Goal: Transaction & Acquisition: Book appointment/travel/reservation

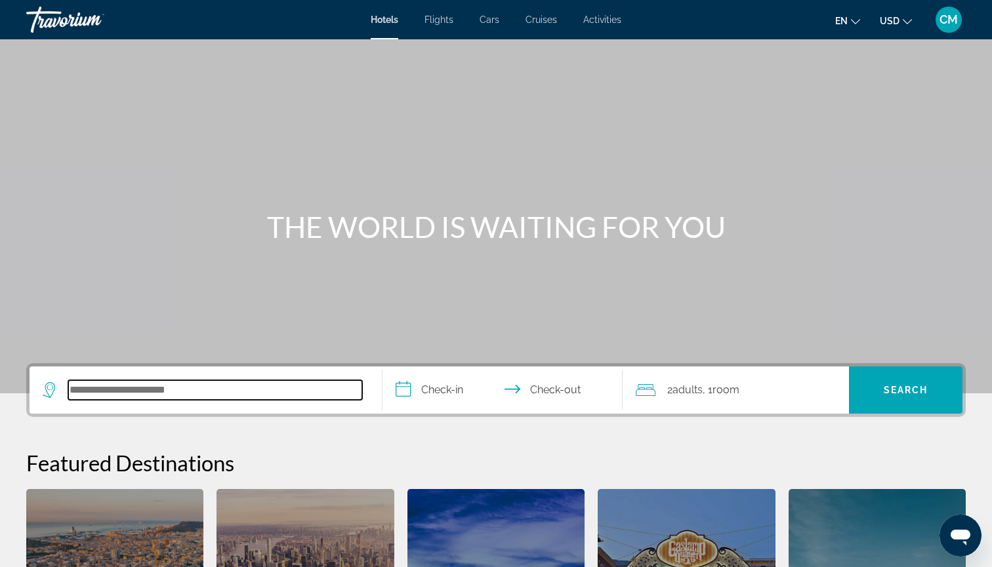
click at [153, 389] on input "Search hotel destination" at bounding box center [215, 390] width 294 height 20
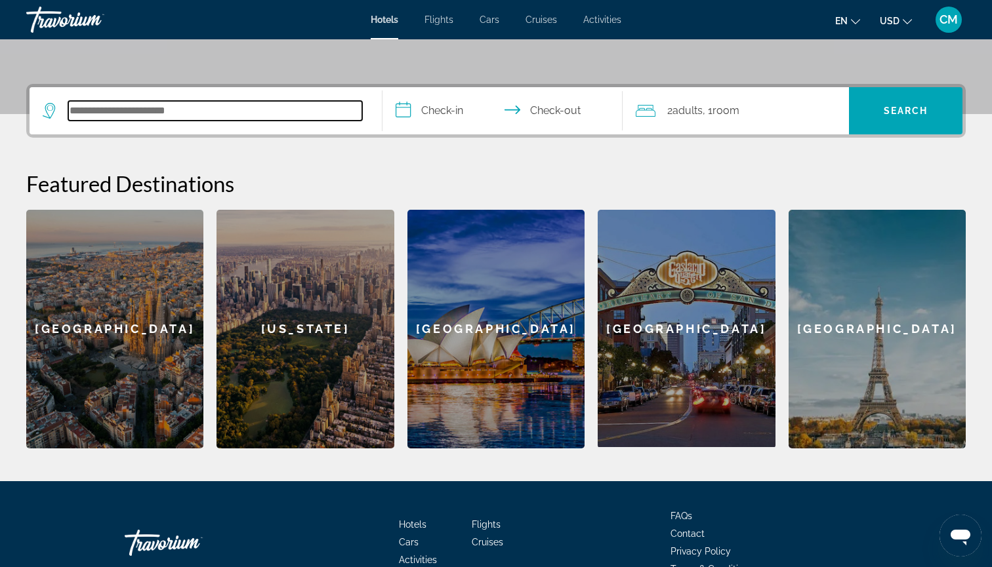
scroll to position [321, 0]
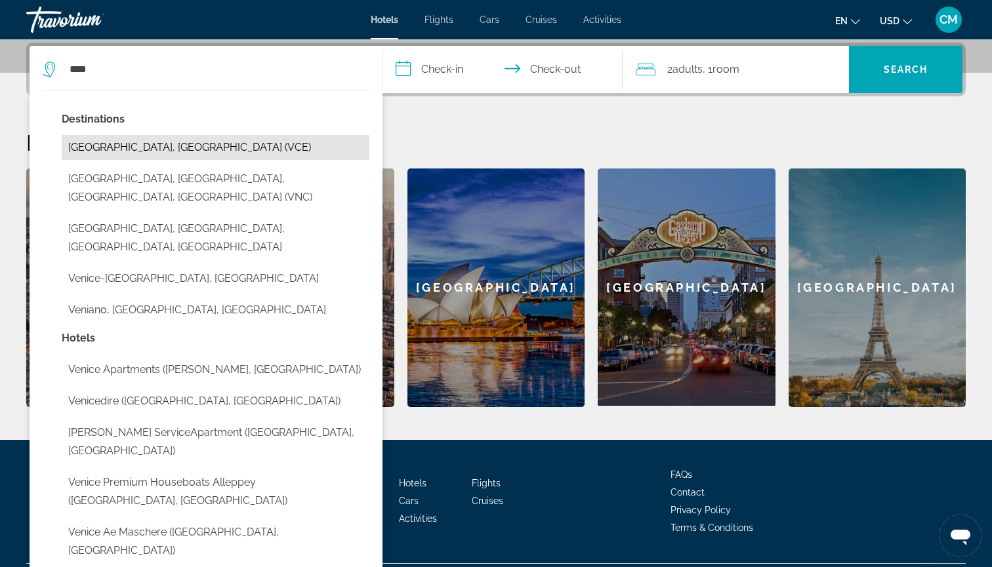
click at [266, 147] on button "[GEOGRAPHIC_DATA], [GEOGRAPHIC_DATA] (VCE)" at bounding box center [216, 147] width 308 height 25
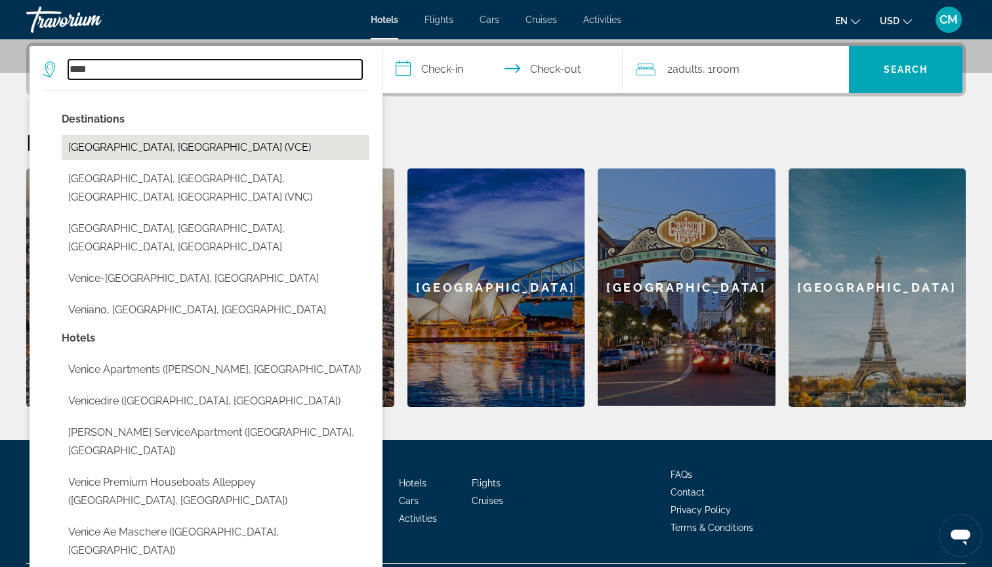
type input "**********"
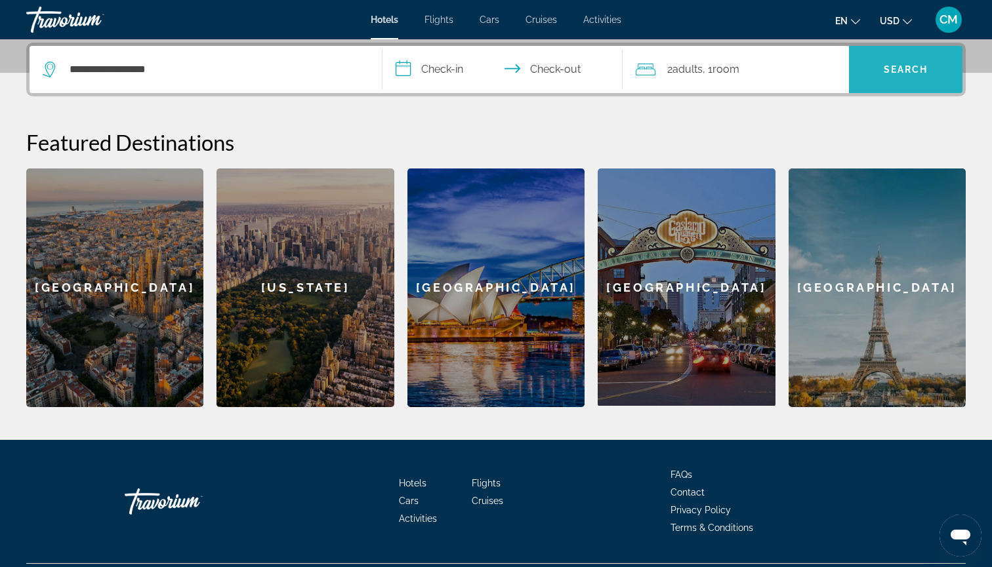
click at [890, 80] on span "Search" at bounding box center [905, 69] width 113 height 31
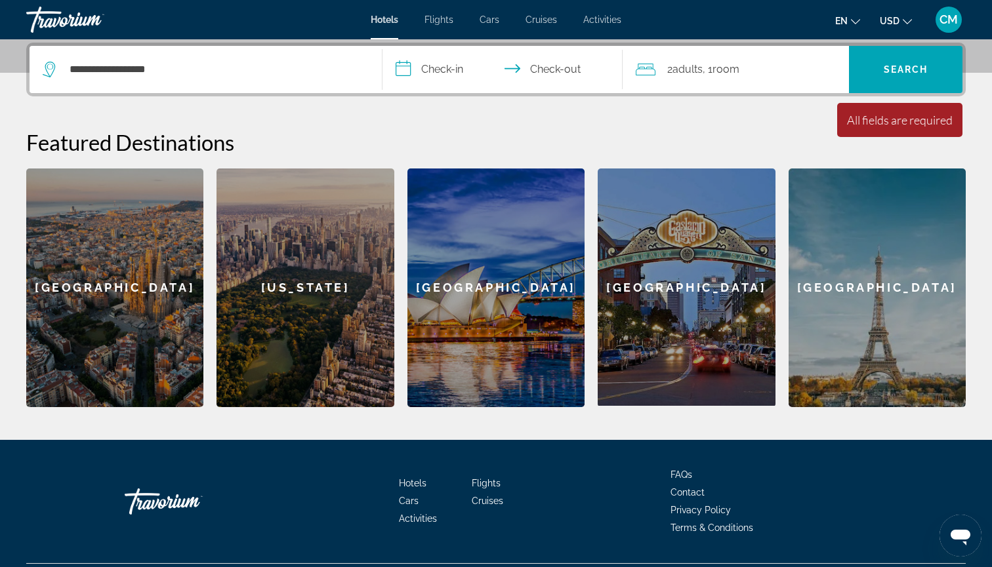
click at [472, 66] on input "**********" at bounding box center [504, 71] width 245 height 51
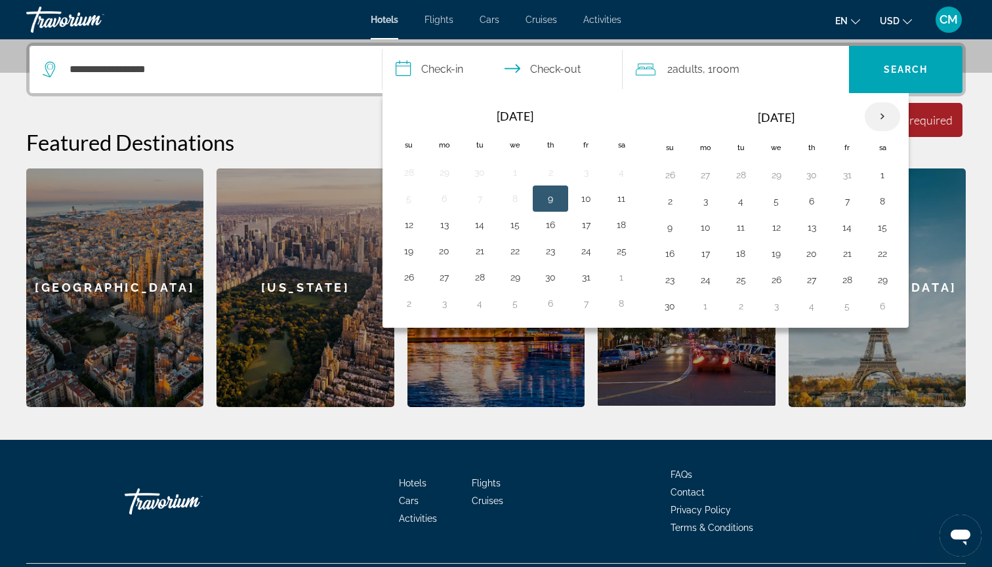
click at [884, 119] on th "Next month" at bounding box center [881, 116] width 35 height 29
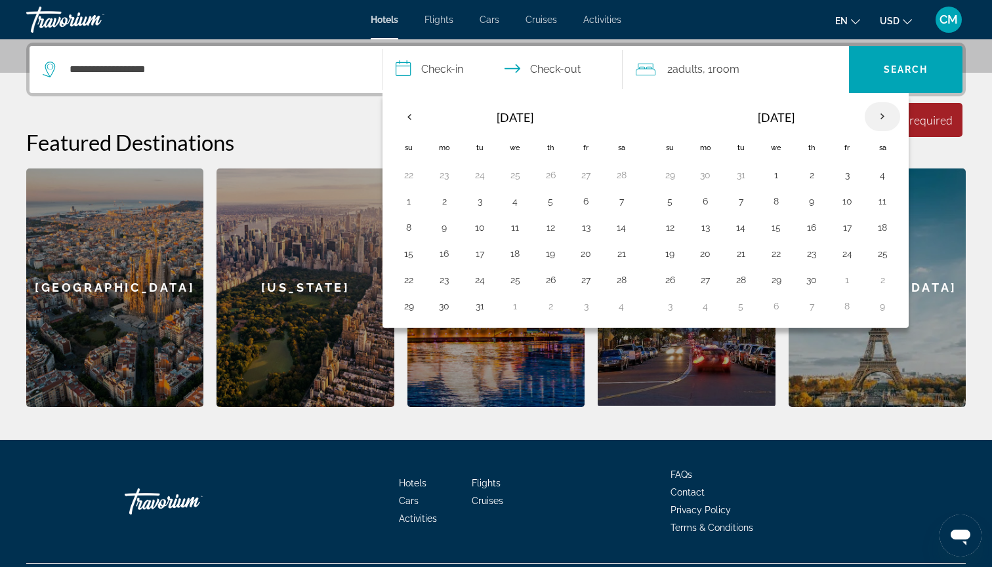
click at [884, 119] on th "Next month" at bounding box center [881, 116] width 35 height 29
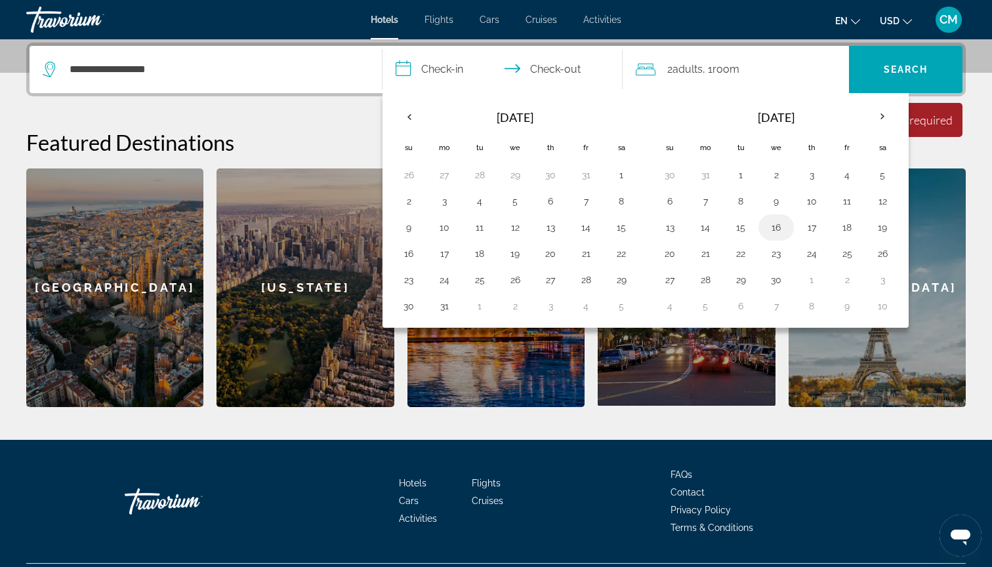
click at [773, 230] on button "16" at bounding box center [775, 227] width 21 height 18
click at [676, 250] on button "20" at bounding box center [669, 254] width 21 height 18
type input "**********"
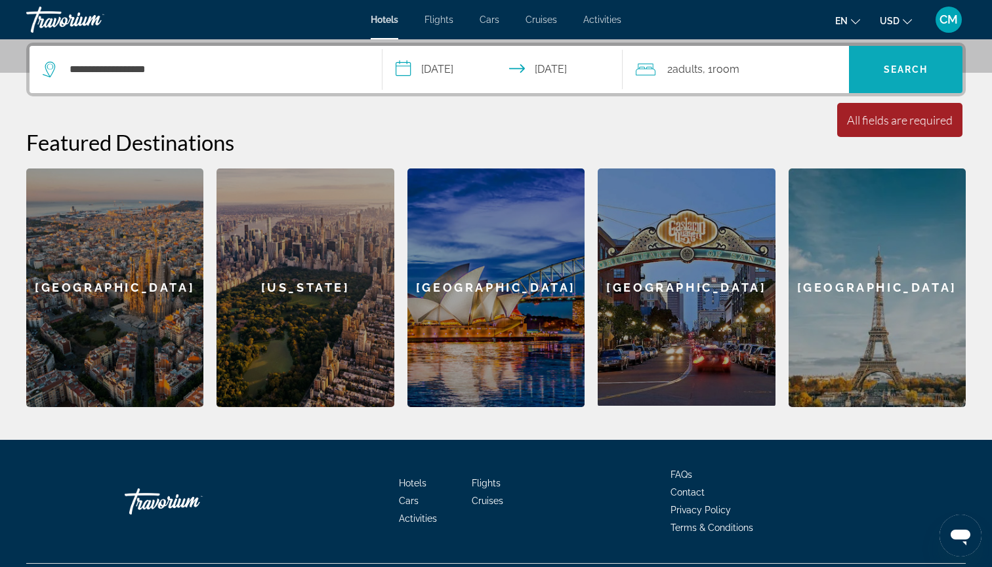
click at [900, 62] on span "Search" at bounding box center [905, 69] width 113 height 31
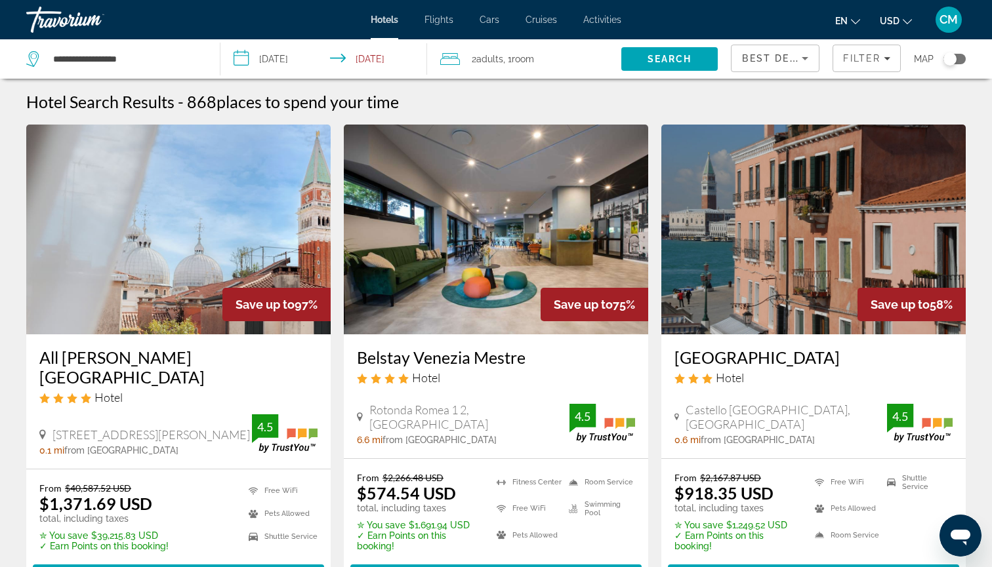
click at [758, 58] on span "Best Deals" at bounding box center [776, 58] width 68 height 10
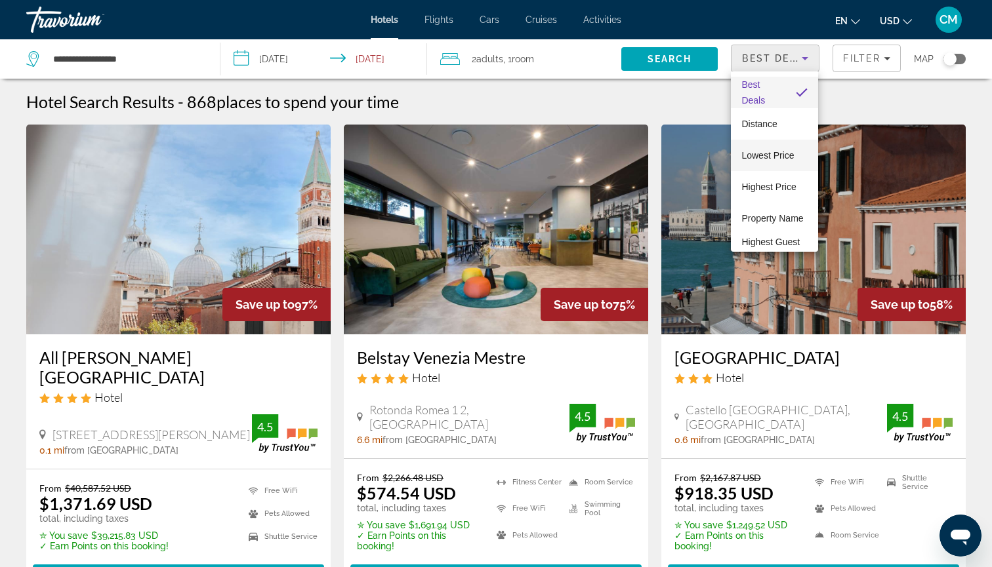
click at [759, 154] on span "Lowest Price" at bounding box center [767, 155] width 52 height 10
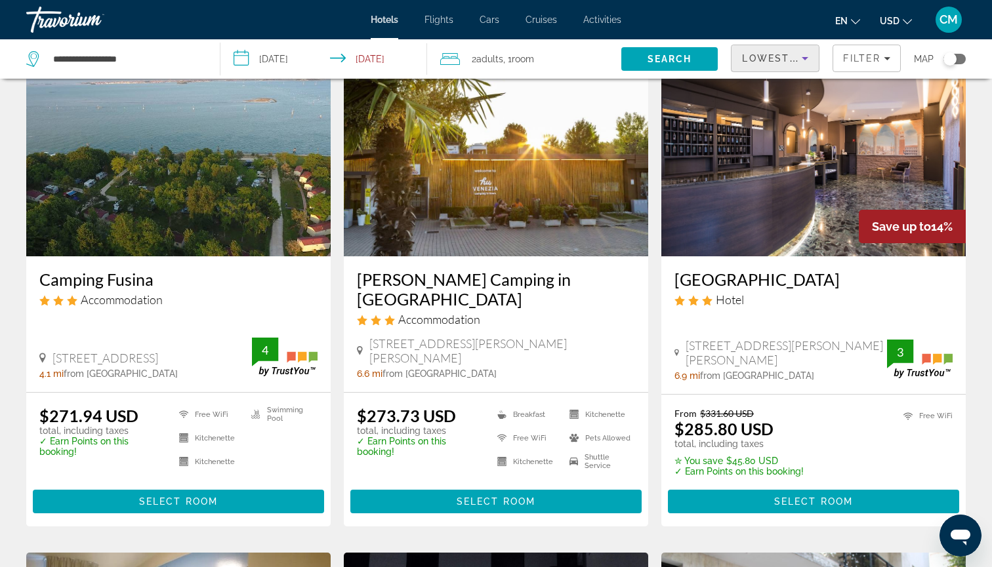
scroll to position [567, 0]
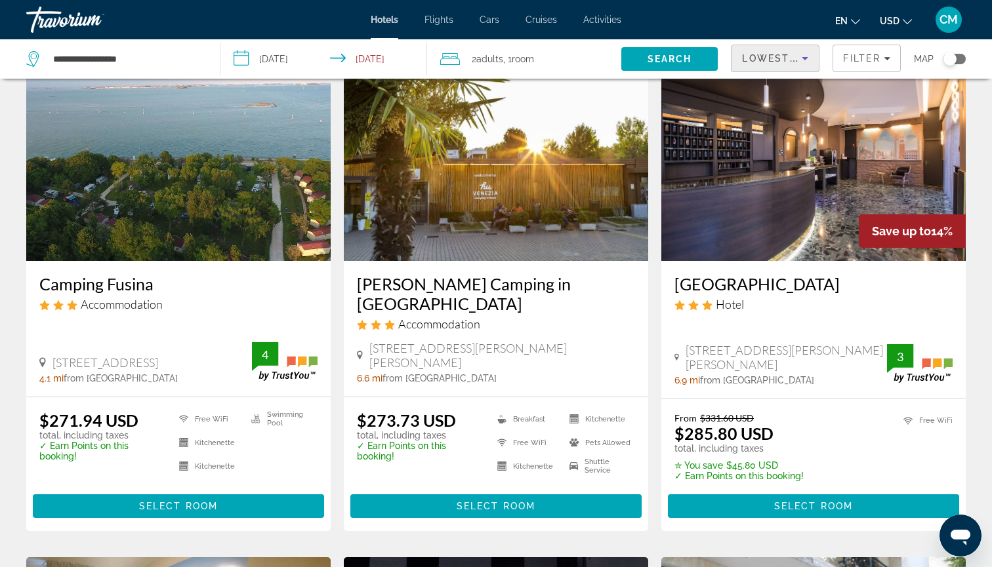
click at [954, 60] on div "Toggle map" at bounding box center [949, 58] width 13 height 13
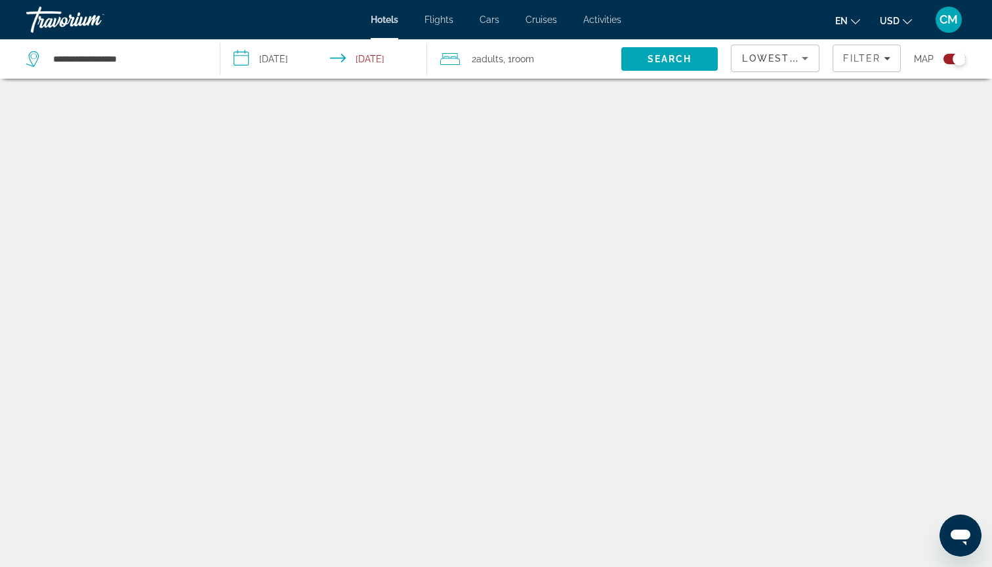
scroll to position [79, 0]
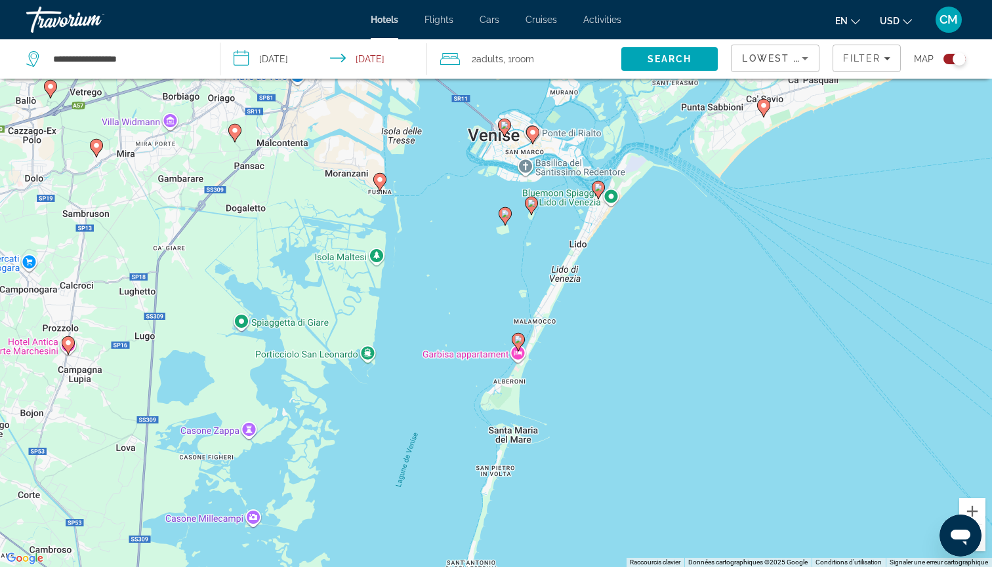
click at [506, 132] on icon "Main content" at bounding box center [504, 127] width 12 height 17
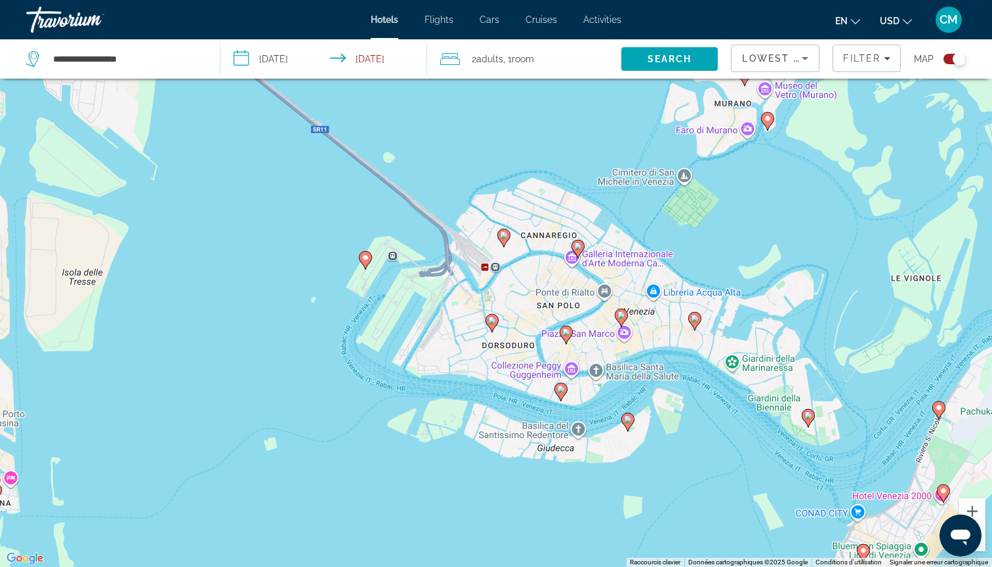
click at [565, 331] on image "Main content" at bounding box center [566, 333] width 8 height 8
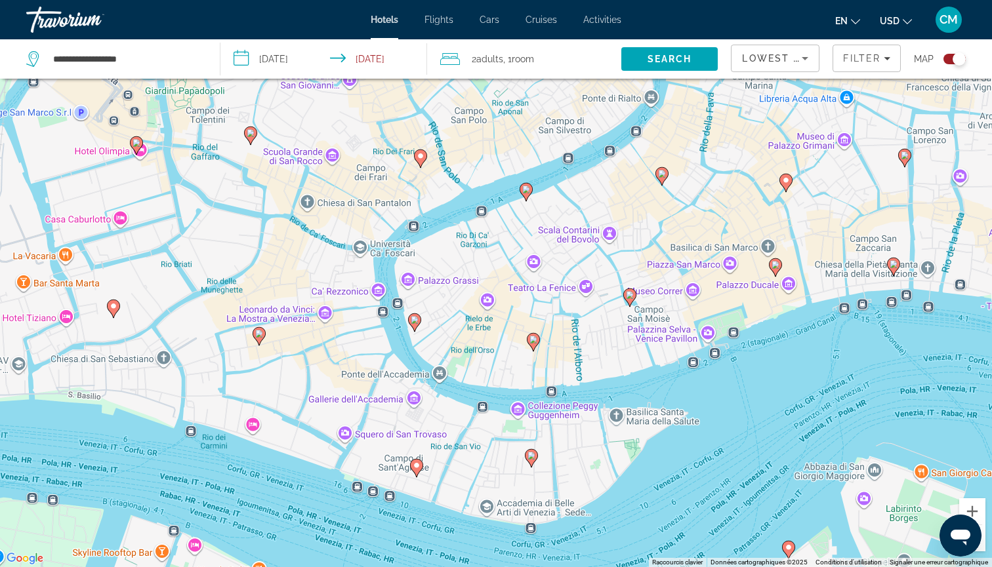
click at [414, 322] on image "Main content" at bounding box center [415, 320] width 8 height 8
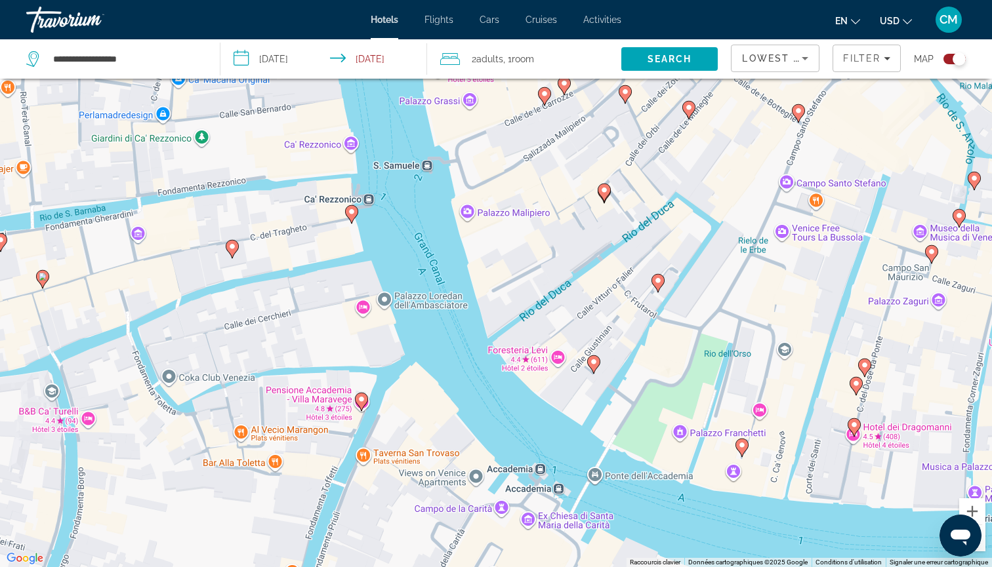
click at [605, 194] on icon "Main content" at bounding box center [604, 192] width 12 height 17
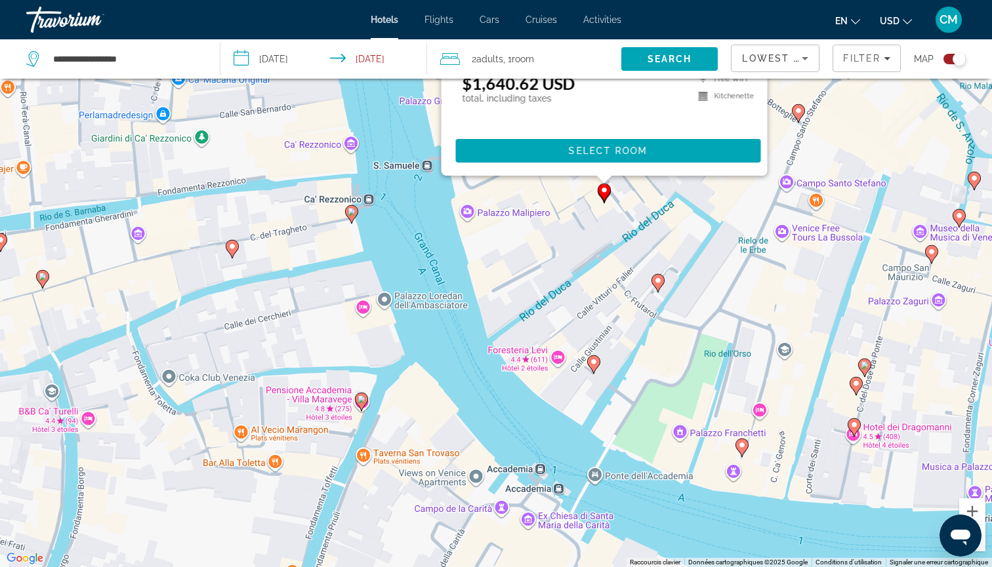
scroll to position [0, 0]
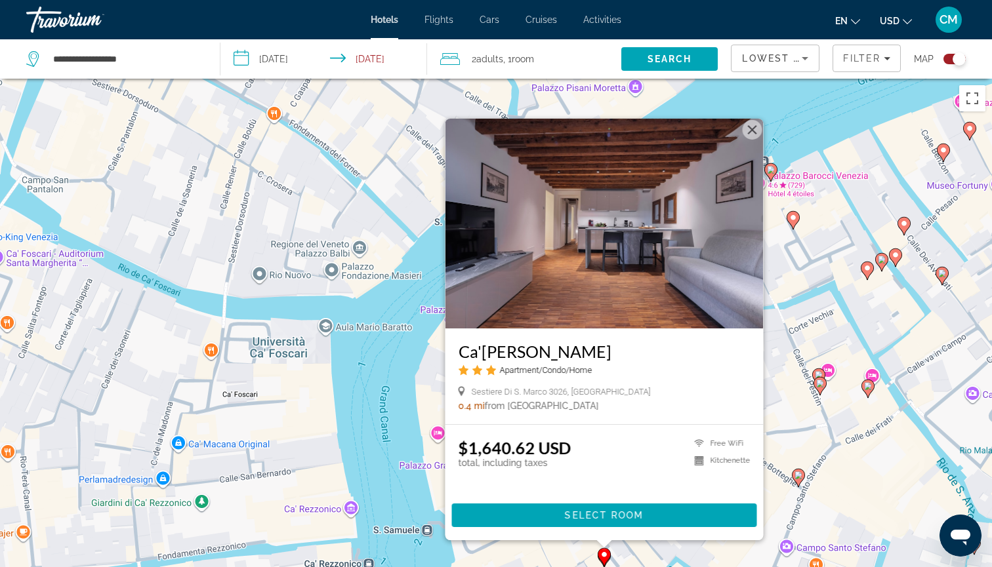
click at [798, 475] on image "Main content" at bounding box center [798, 476] width 8 height 8
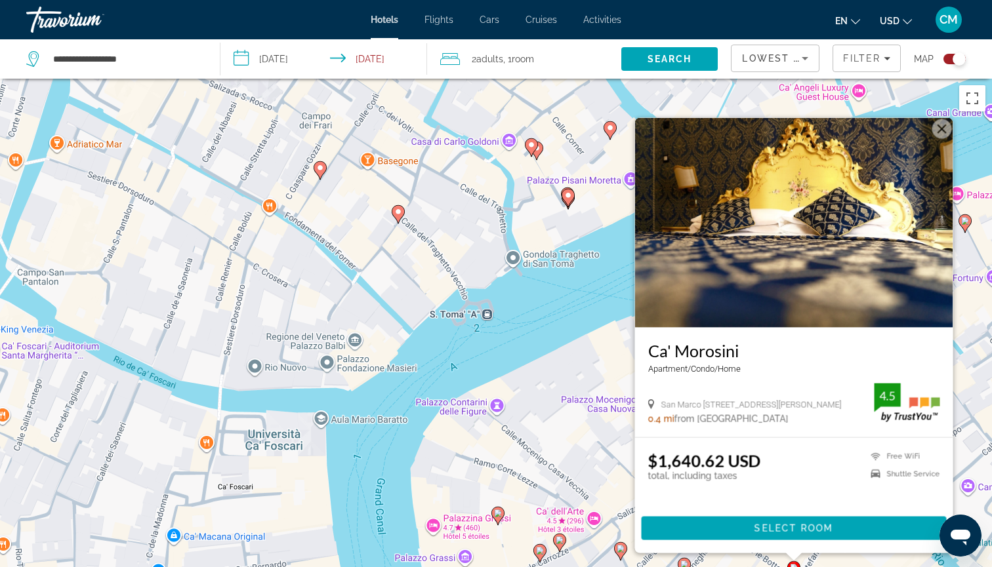
click at [570, 202] on icon "Main content" at bounding box center [568, 197] width 12 height 17
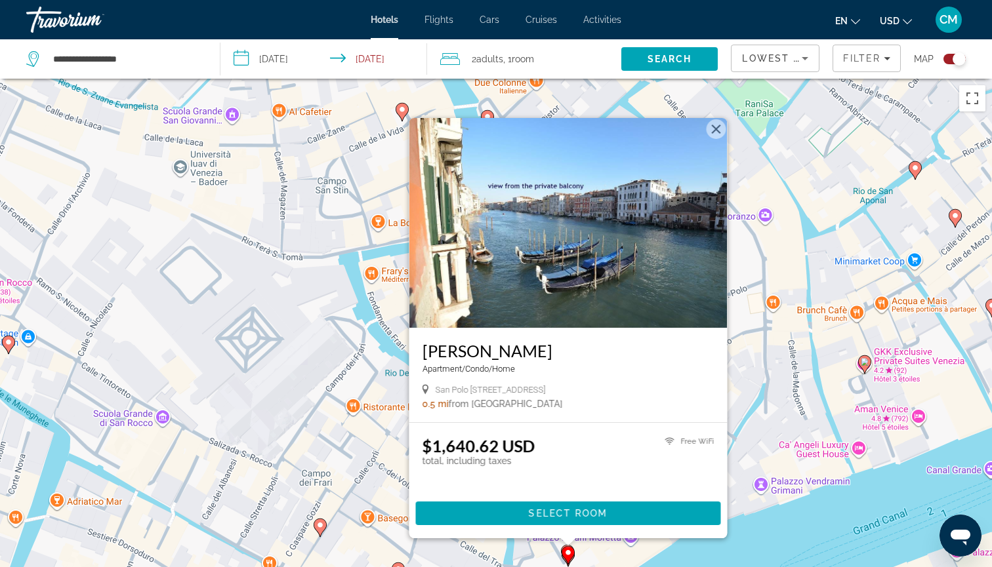
click at [321, 528] on image "Main content" at bounding box center [320, 525] width 8 height 8
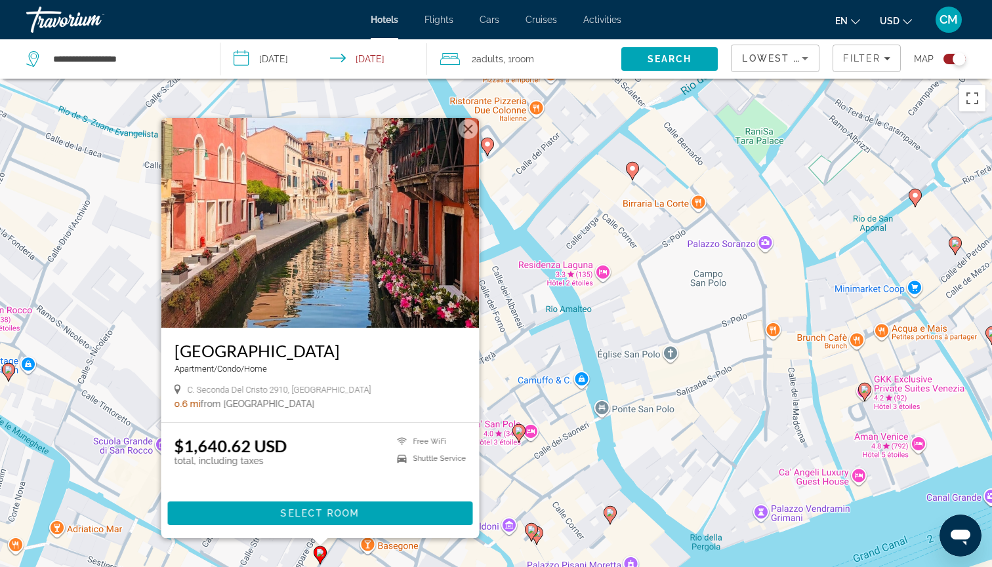
click at [519, 433] on image "Main content" at bounding box center [519, 431] width 8 height 8
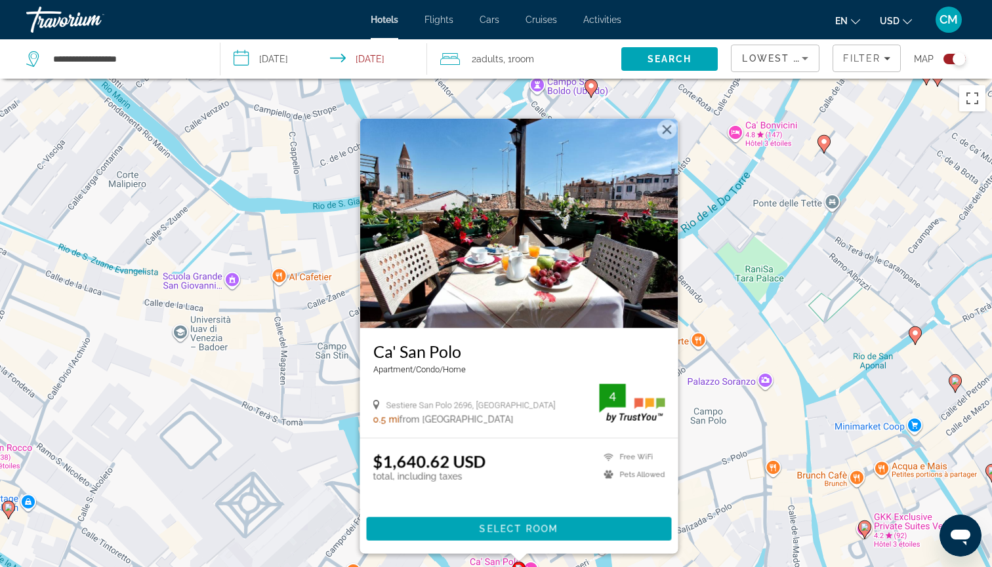
click at [666, 125] on button "Fermer" at bounding box center [667, 129] width 20 height 20
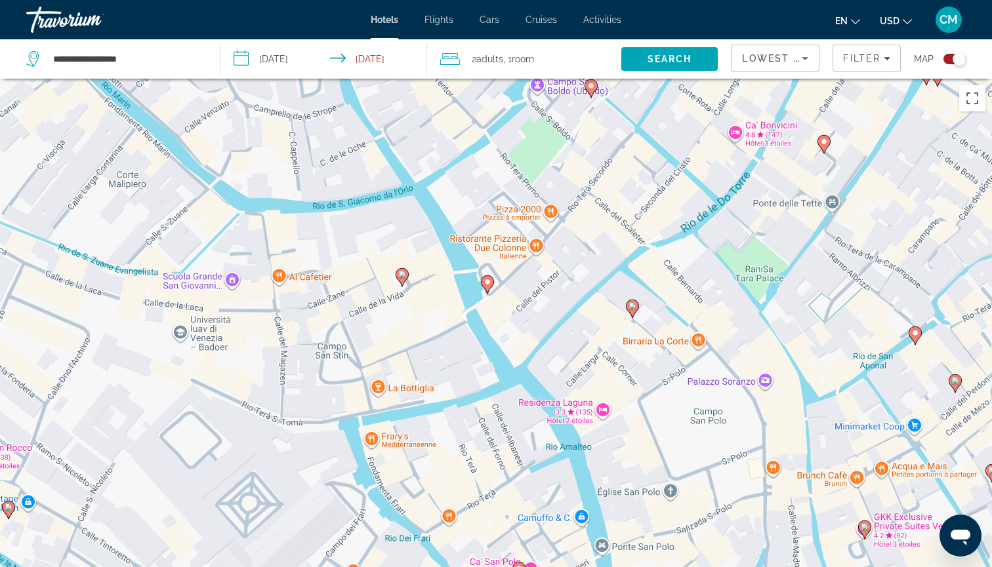
click at [647, 451] on div "Pour activer le glissement avec le clavier, appuyez sur Alt+Entrée. Une fois ce…" at bounding box center [496, 362] width 992 height 567
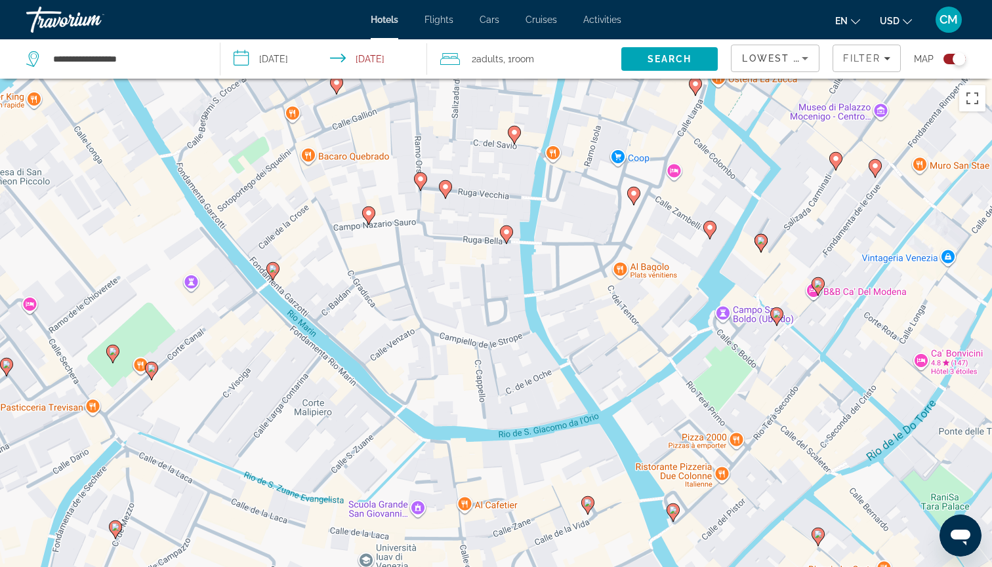
drag, startPoint x: 671, startPoint y: 337, endPoint x: 857, endPoint y: 567, distance: 295.2
click at [857, 567] on div "Pour activer le glissement avec le clavier, appuyez sur Alt+Entrée. Une fois ce…" at bounding box center [496, 362] width 992 height 567
click at [956, 59] on div "Toggle map" at bounding box center [958, 58] width 13 height 13
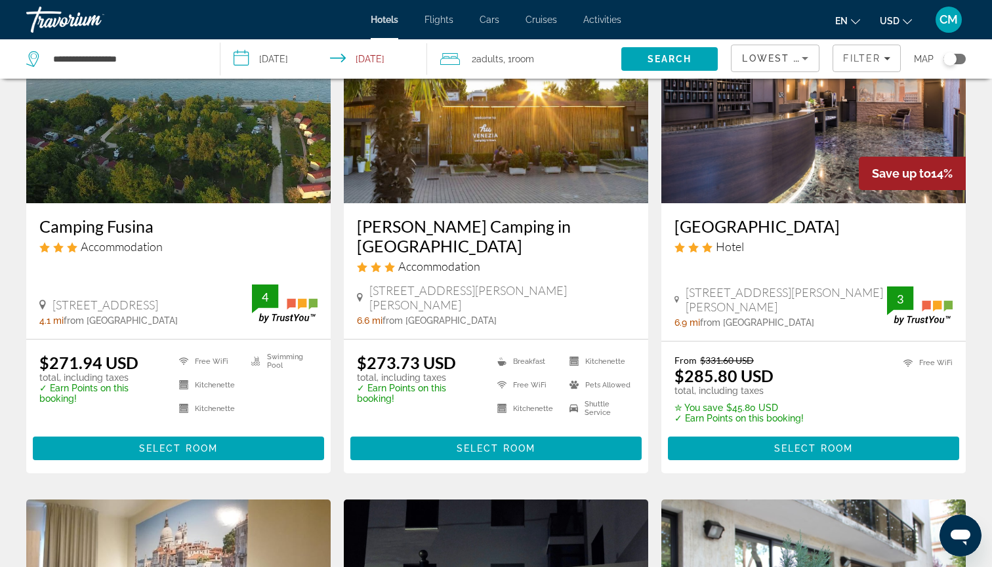
scroll to position [625, 0]
click at [757, 62] on span "Lowest Price" at bounding box center [784, 58] width 84 height 10
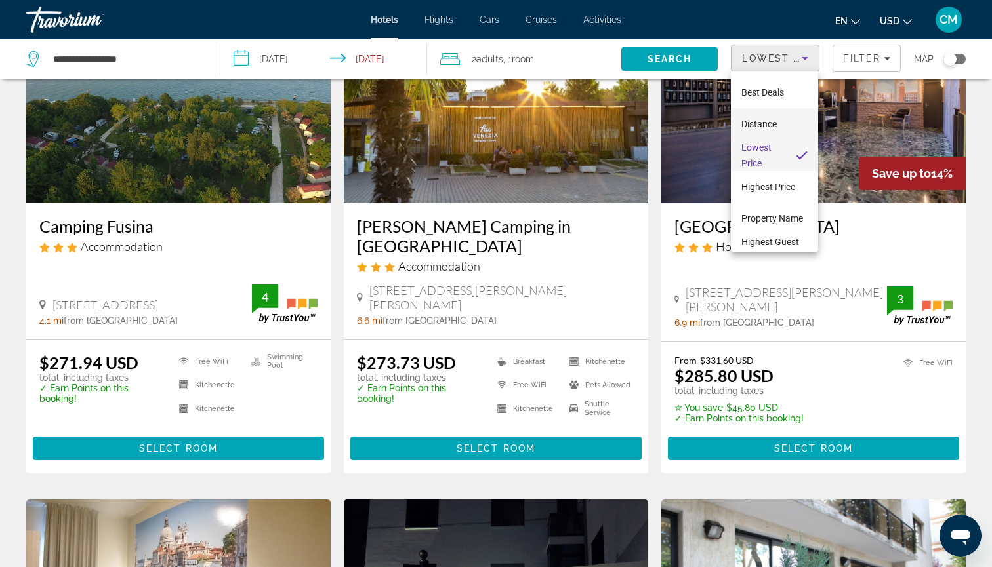
click at [759, 119] on span "Distance" at bounding box center [758, 124] width 35 height 10
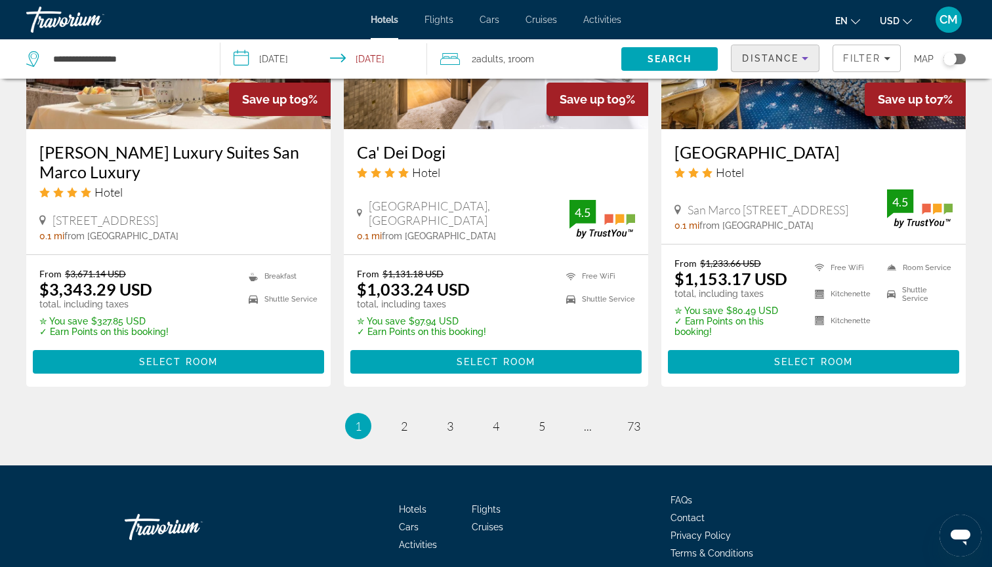
scroll to position [1729, 0]
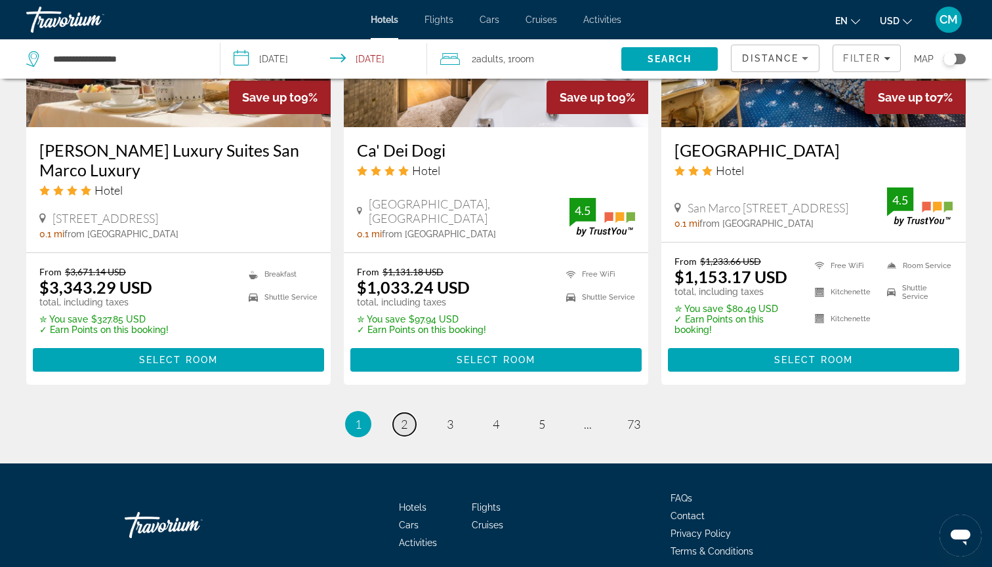
click at [406, 417] on span "2" at bounding box center [404, 424] width 7 height 14
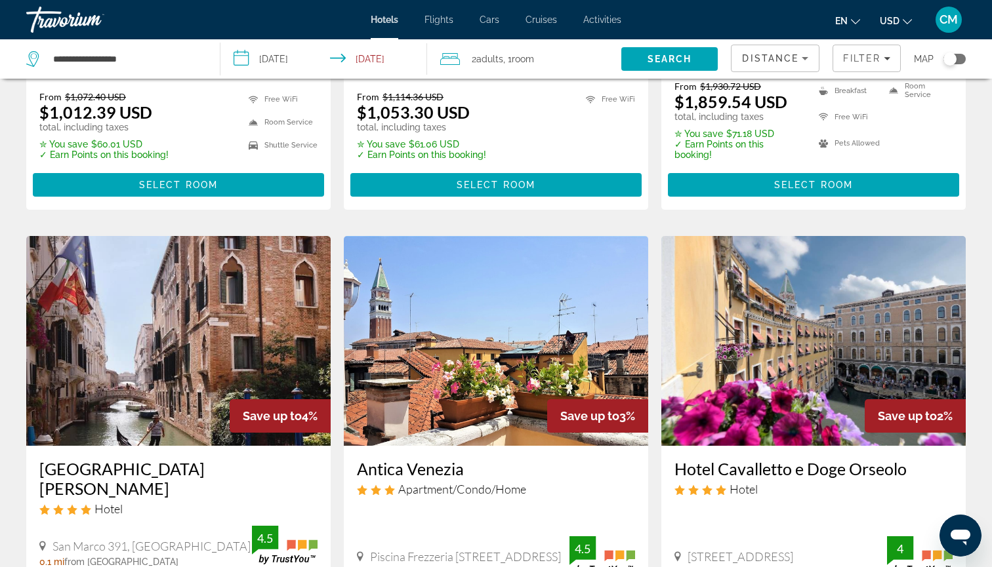
scroll to position [902, 0]
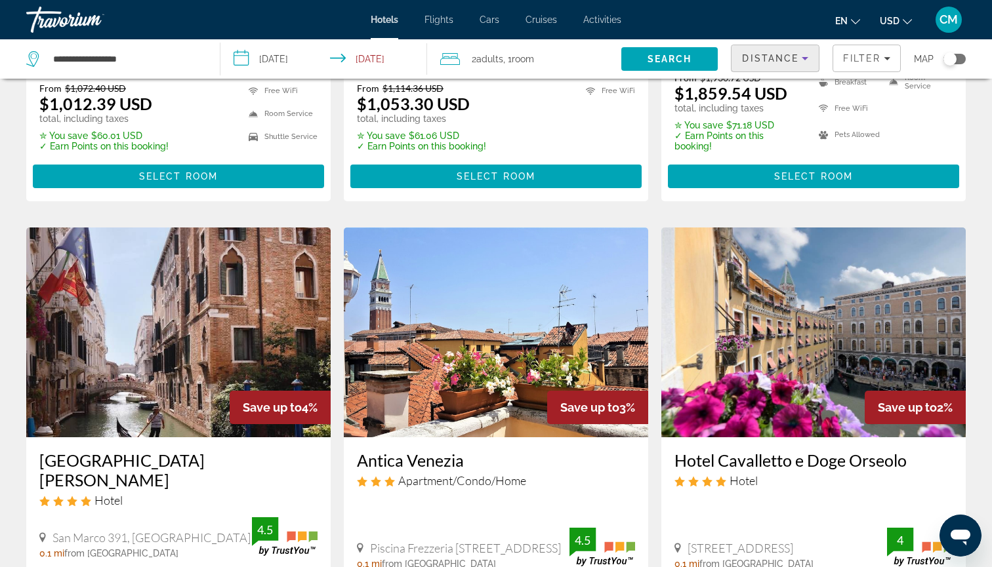
click at [773, 56] on span "Distance" at bounding box center [770, 58] width 56 height 10
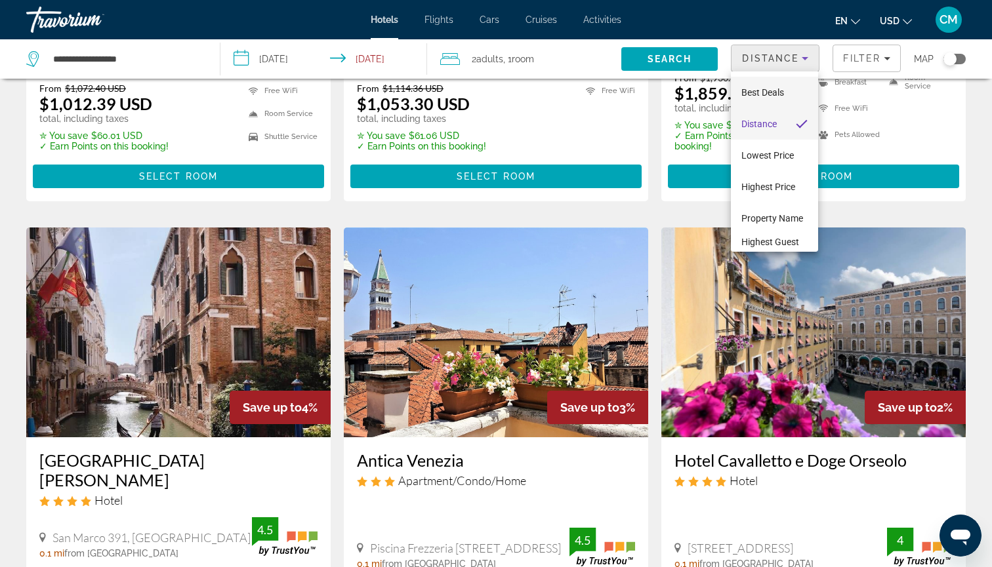
click at [761, 93] on span "Best Deals" at bounding box center [762, 92] width 43 height 10
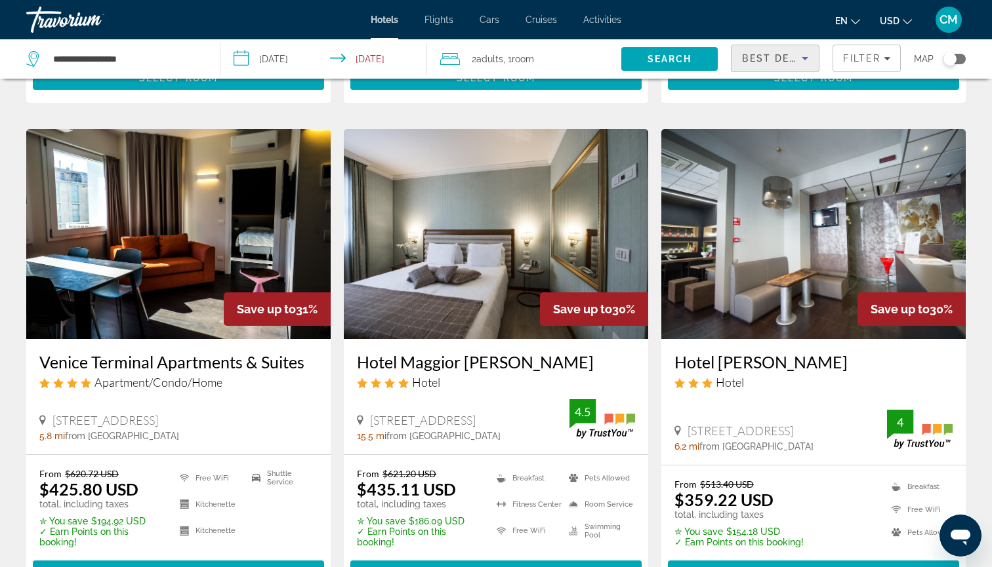
scroll to position [980, 0]
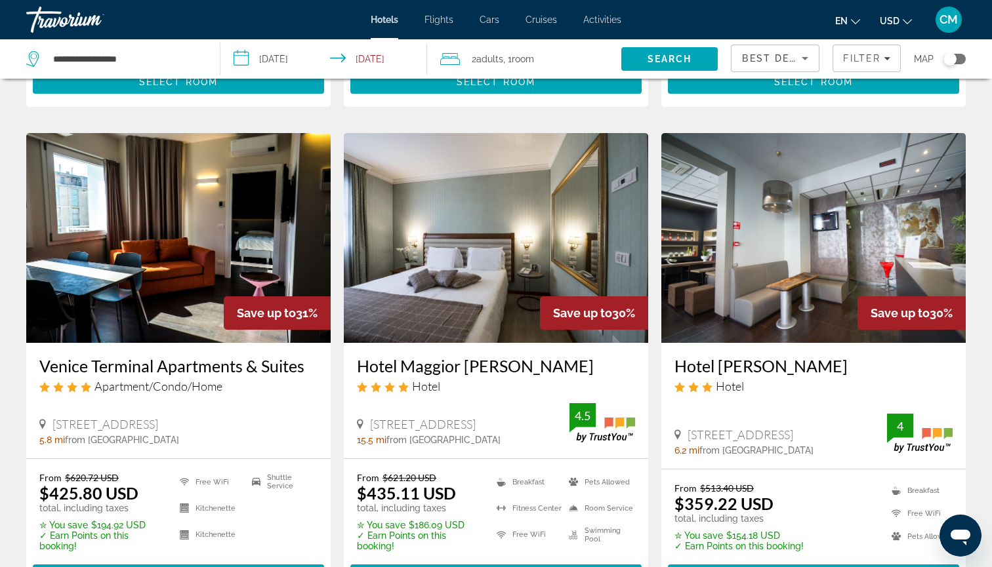
click at [238, 252] on img "Main content" at bounding box center [178, 238] width 304 height 210
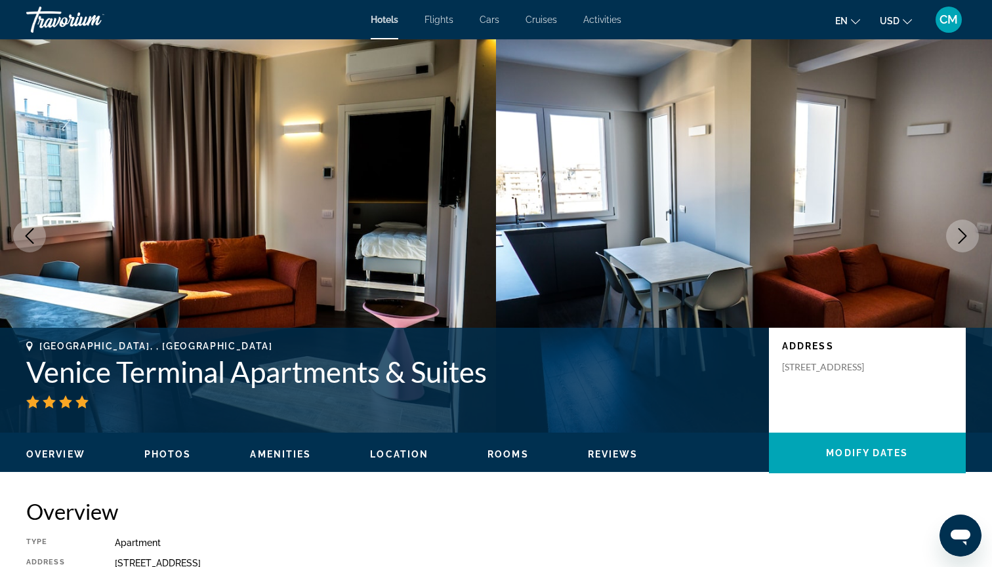
click at [959, 232] on icon "Next image" at bounding box center [962, 236] width 16 height 16
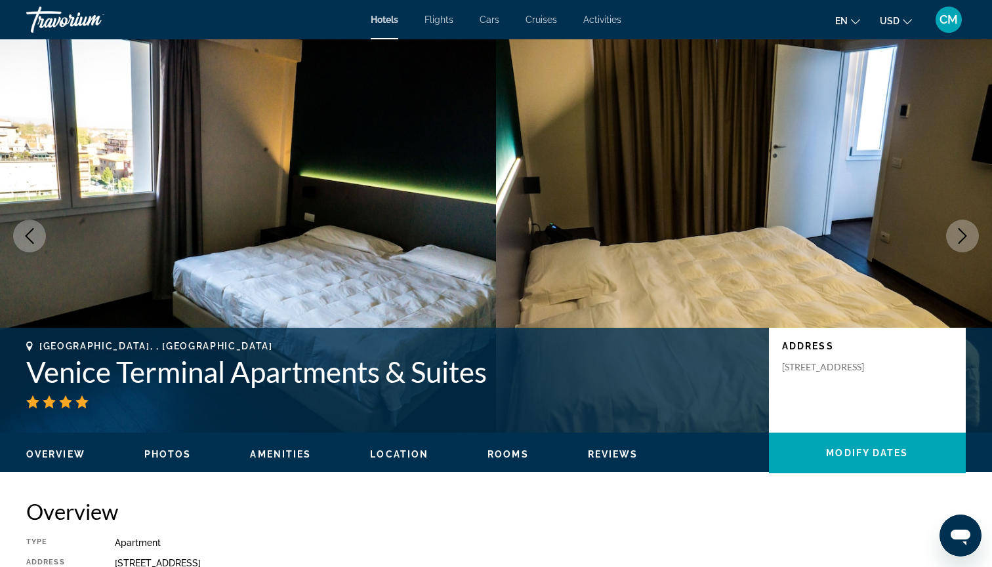
click at [959, 232] on icon "Next image" at bounding box center [962, 236] width 16 height 16
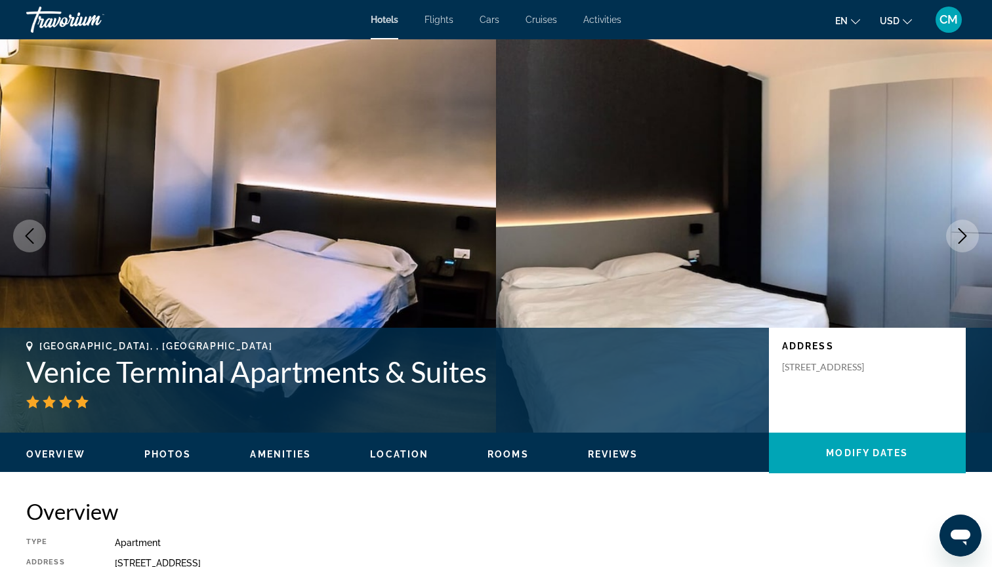
click at [959, 231] on icon "Next image" at bounding box center [962, 236] width 16 height 16
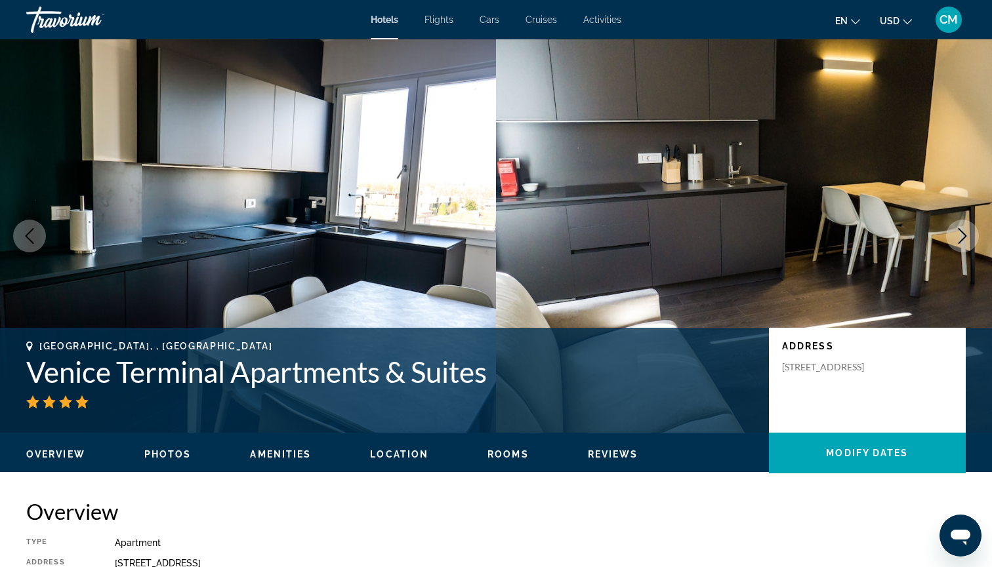
click at [959, 231] on icon "Next image" at bounding box center [962, 236] width 16 height 16
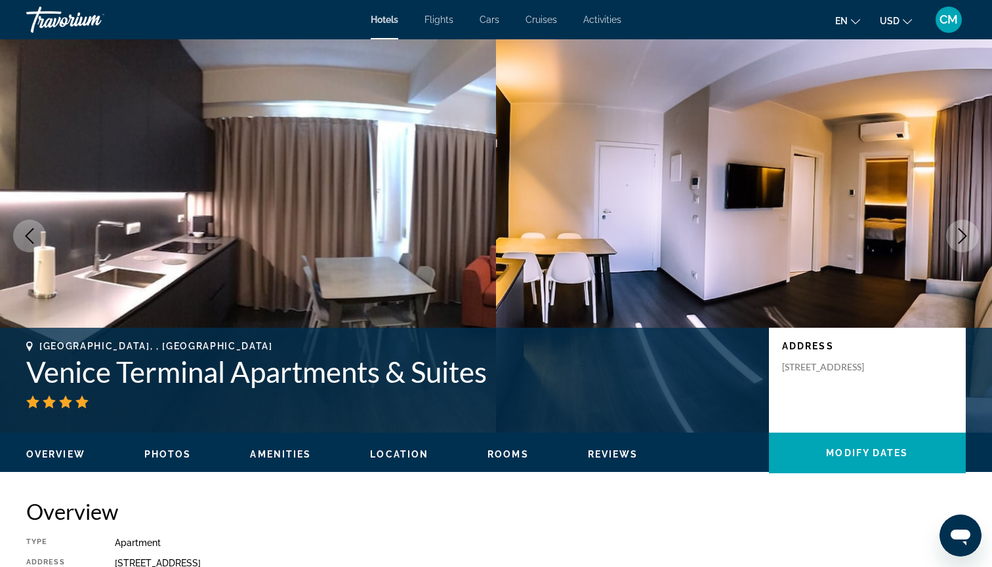
click at [959, 231] on icon "Next image" at bounding box center [962, 236] width 16 height 16
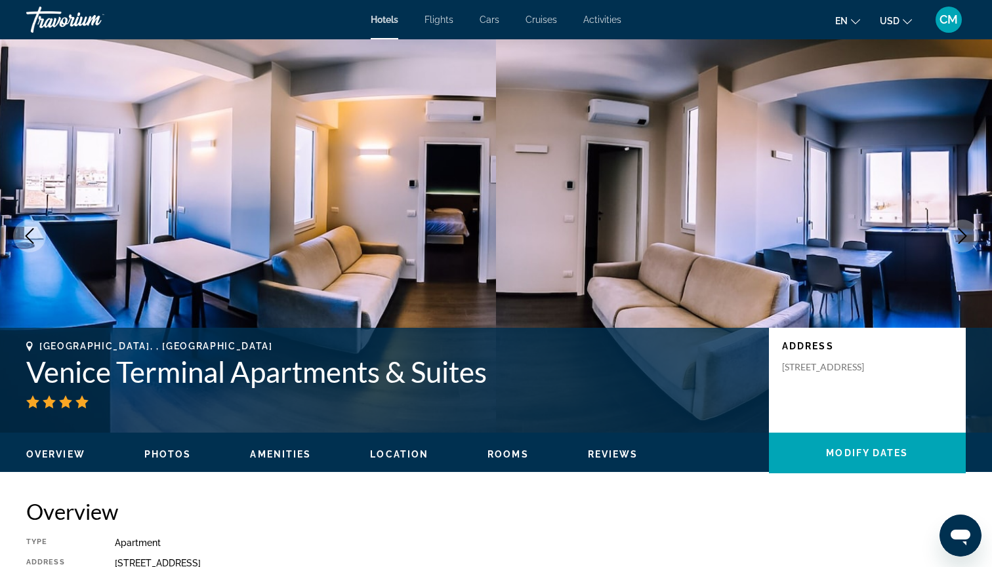
click at [959, 231] on icon "Next image" at bounding box center [962, 236] width 16 height 16
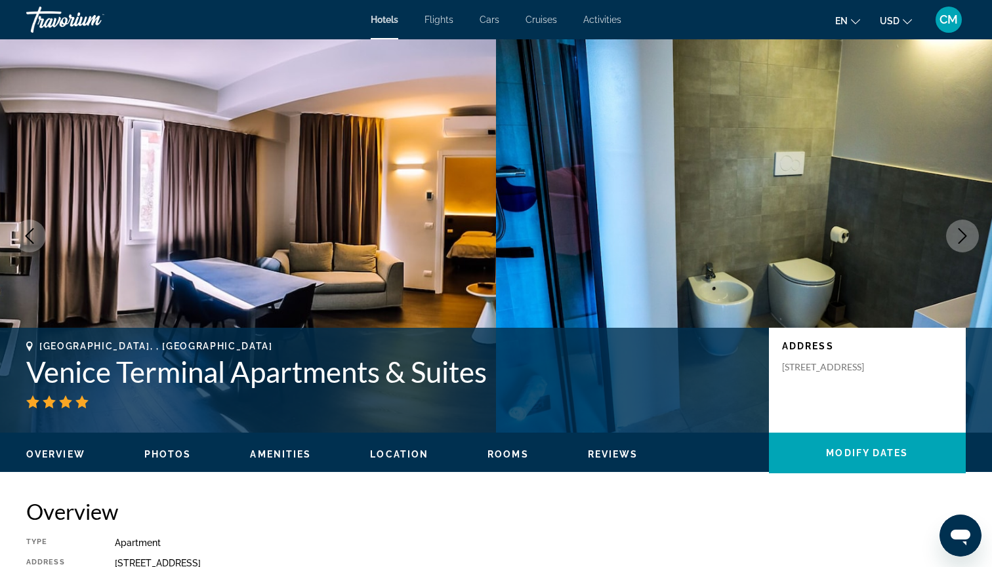
click at [959, 231] on icon "Next image" at bounding box center [962, 236] width 16 height 16
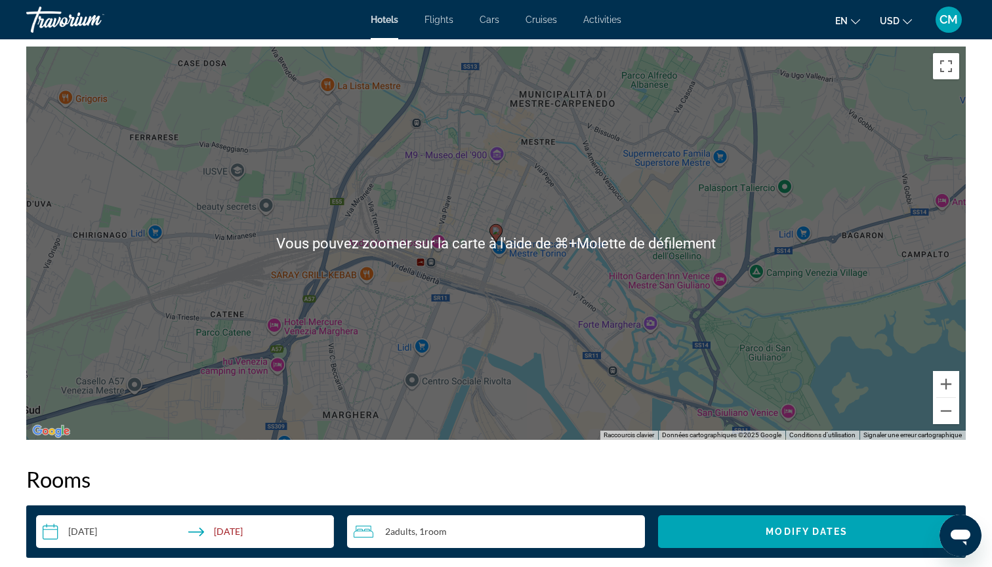
scroll to position [1289, 0]
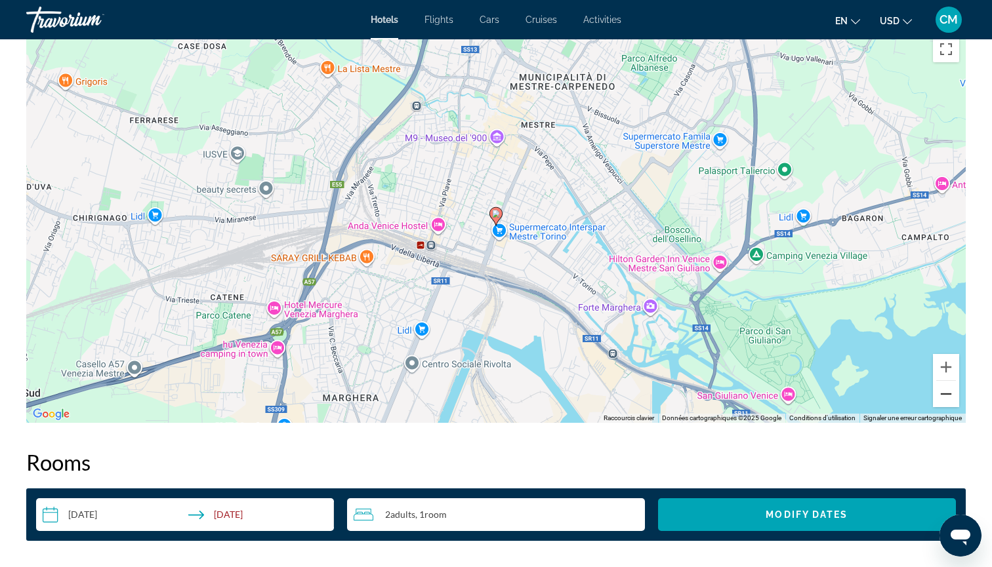
click at [940, 398] on button "Zoom arrière" at bounding box center [946, 394] width 26 height 26
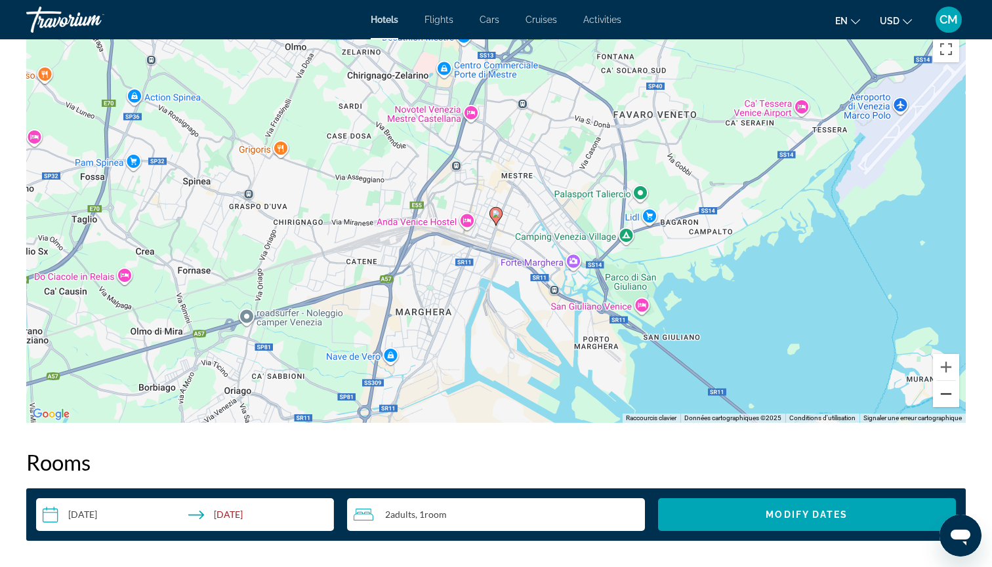
click at [940, 398] on button "Zoom arrière" at bounding box center [946, 394] width 26 height 26
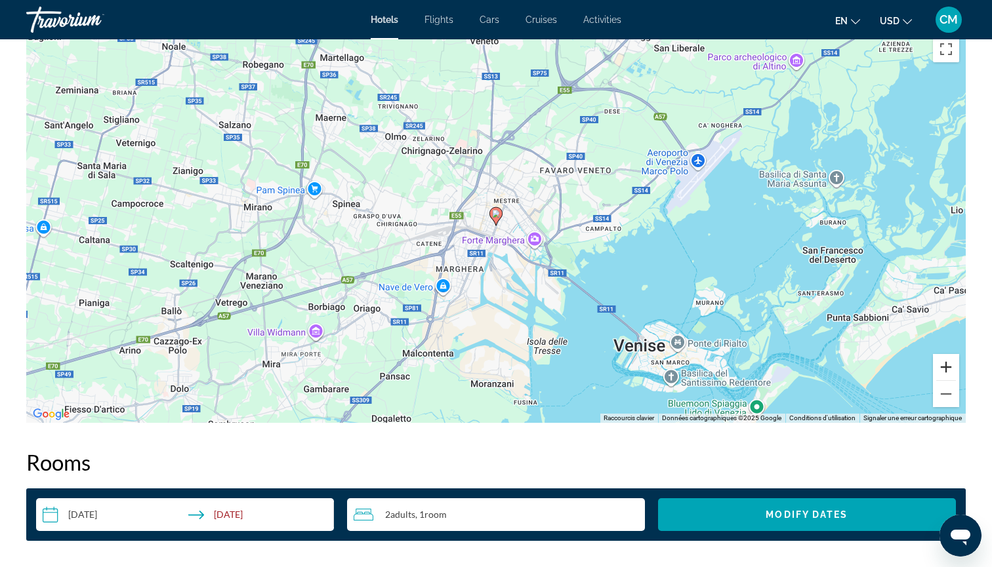
click at [945, 368] on button "Zoom avant" at bounding box center [946, 367] width 26 height 26
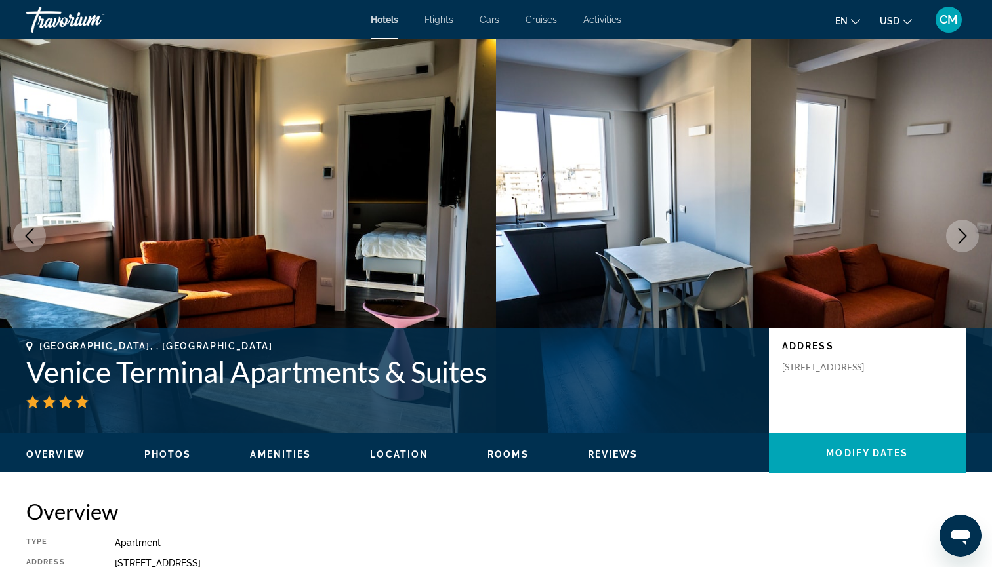
scroll to position [0, 0]
